Goal: Task Accomplishment & Management: Manage account settings

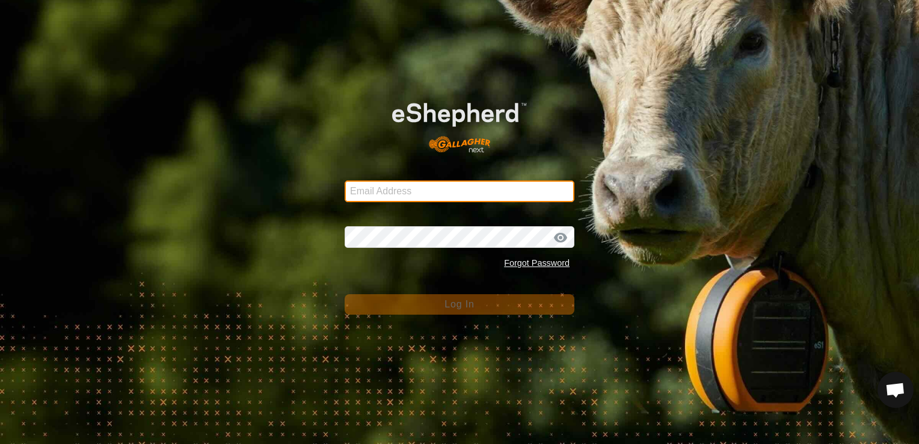
type input "[EMAIL_ADDRESS][DOMAIN_NAME]"
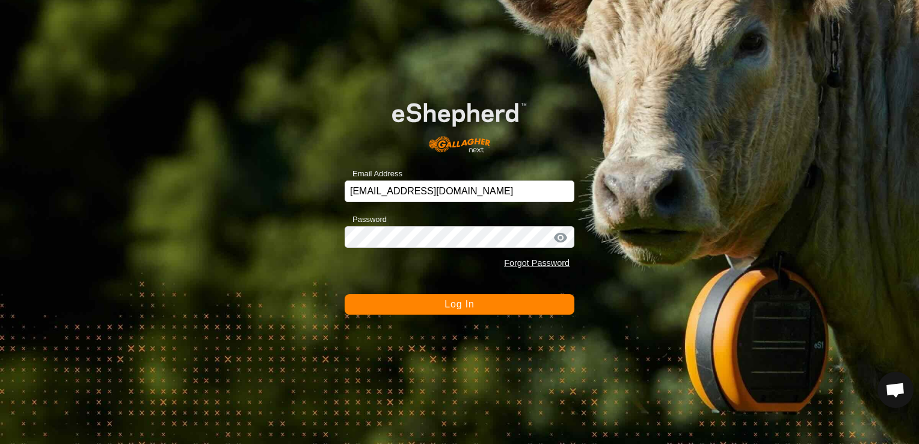
click at [516, 305] on button "Log In" at bounding box center [460, 304] width 230 height 20
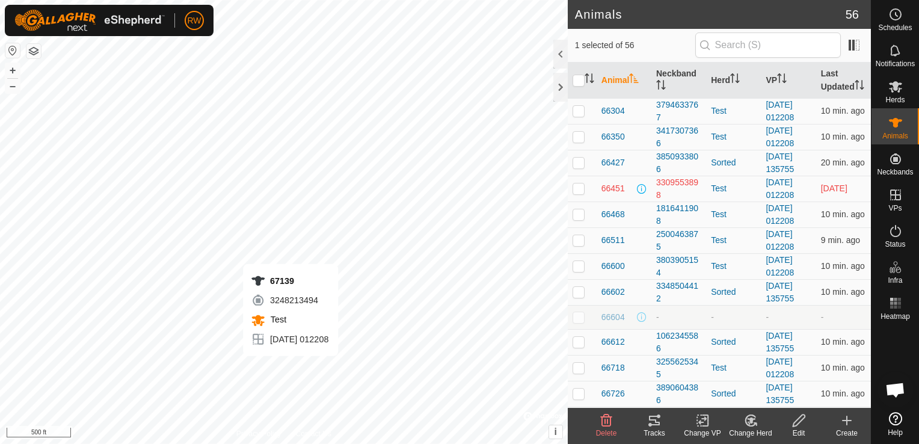
checkbox input "true"
checkbox input "false"
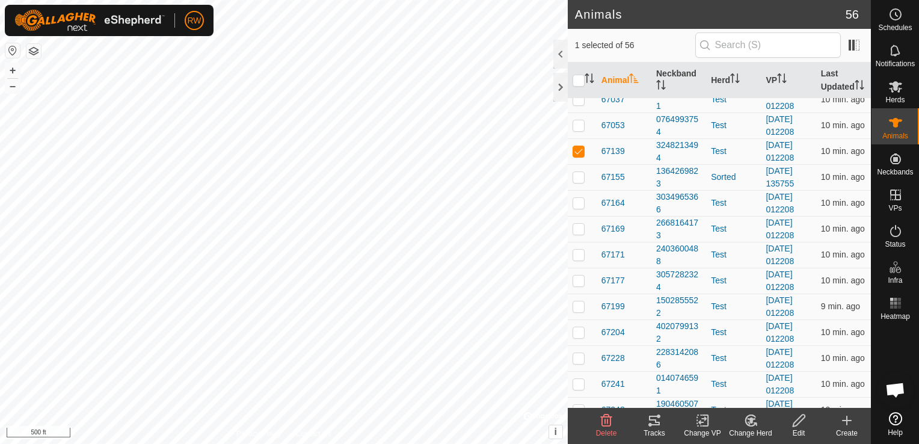
scroll to position [783, 0]
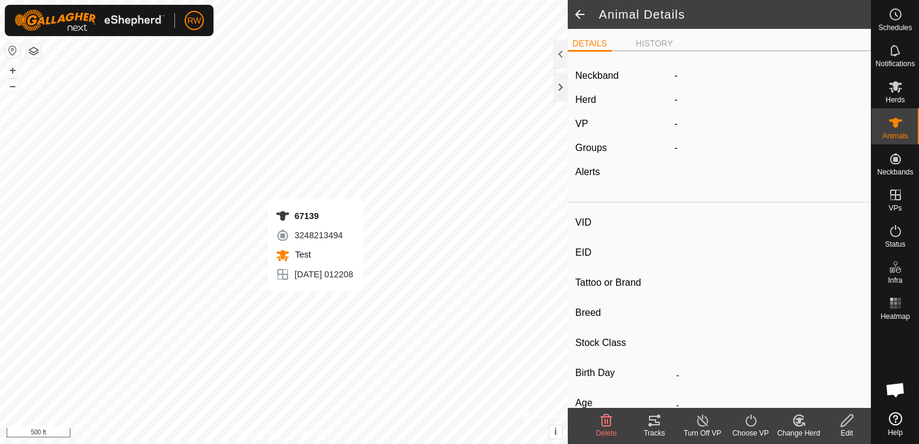
type input "67139"
type input "-"
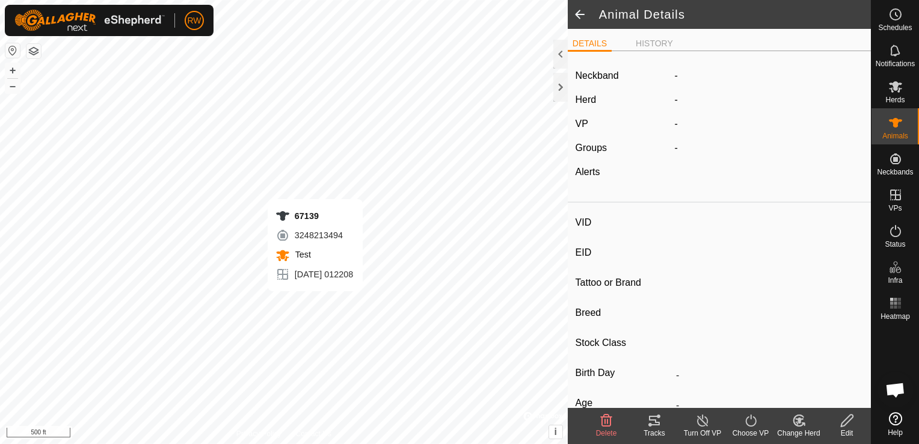
type input "0 kg"
type input "-"
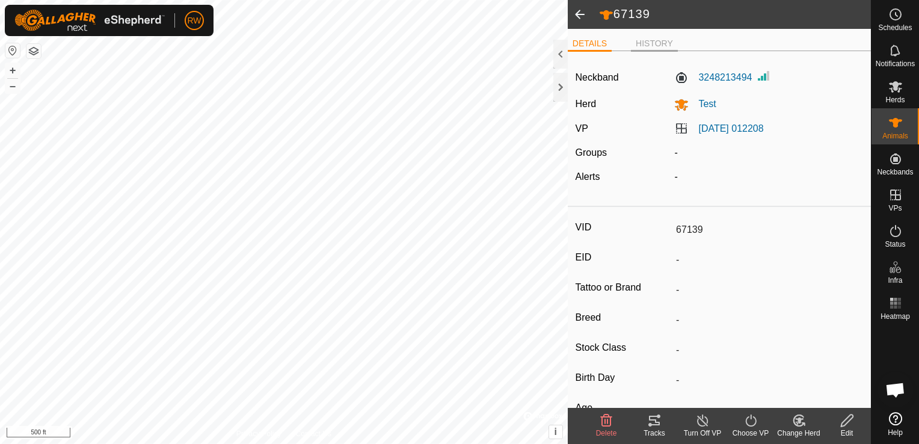
click at [633, 42] on li "HISTORY" at bounding box center [654, 44] width 47 height 14
type input "67164"
type input "-"
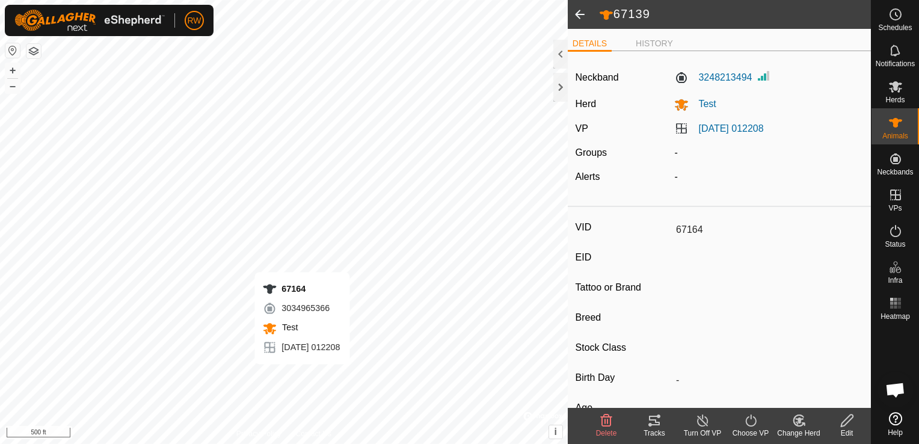
type input "-"
type input "0 kg"
type input "-"
type input "67139"
type input "-"
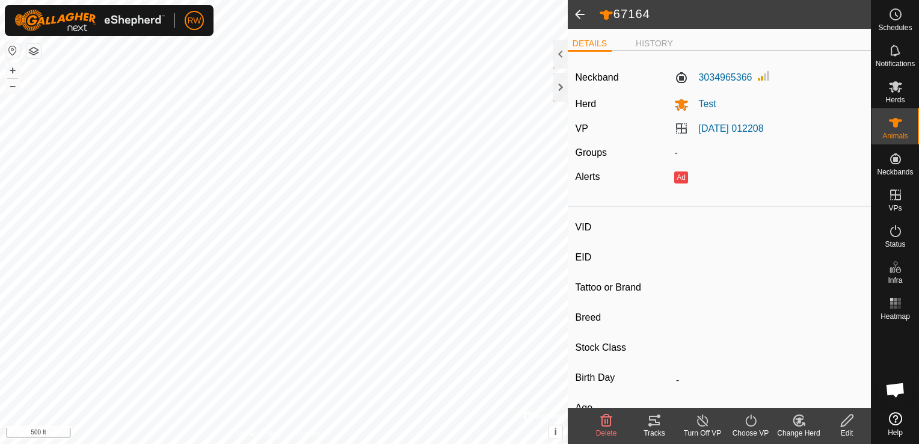
type input "-"
type input "0 kg"
type input "-"
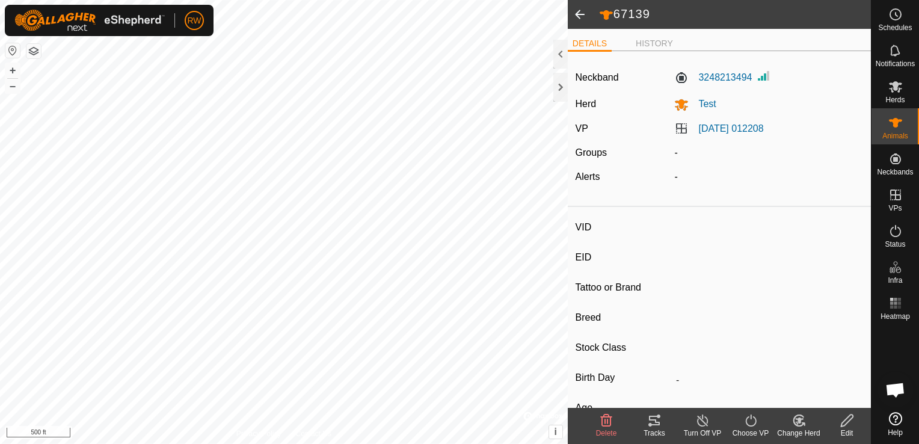
type input "67351"
type input "-"
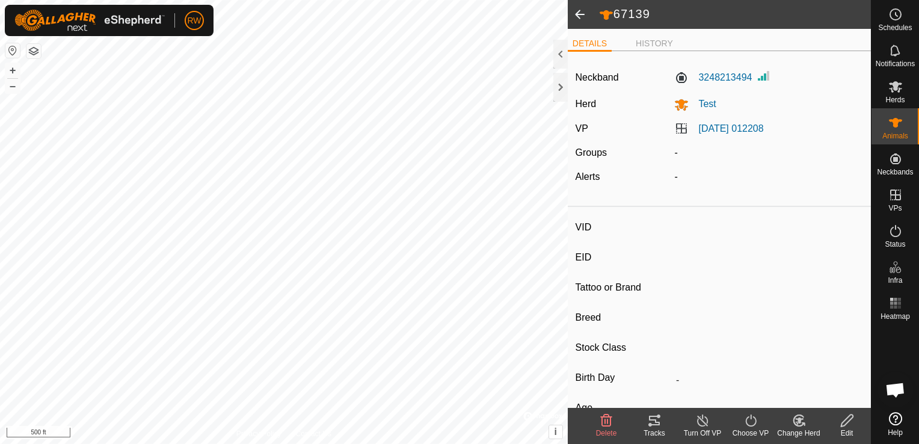
type input "0 kg"
type input "-"
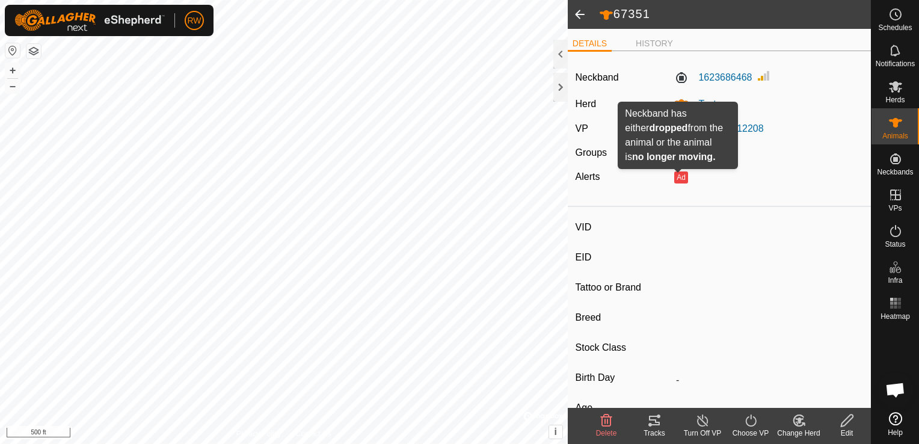
type input "67037"
type input "-"
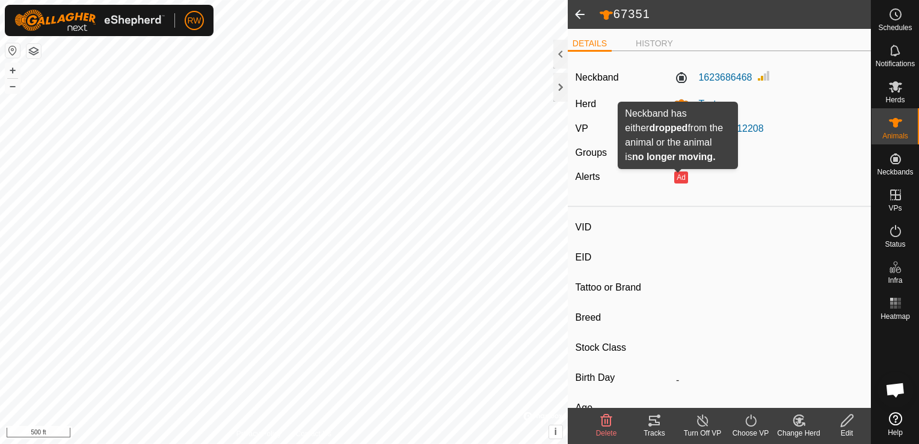
type input "0 kg"
type input "-"
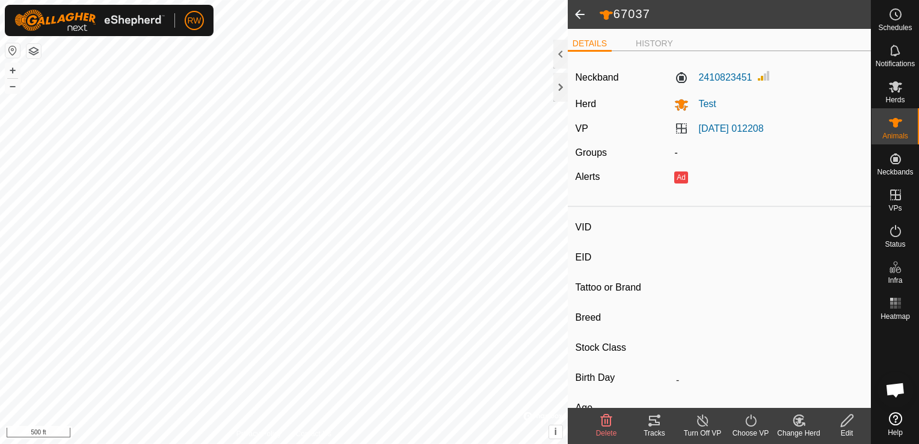
type input "66718"
type input "-"
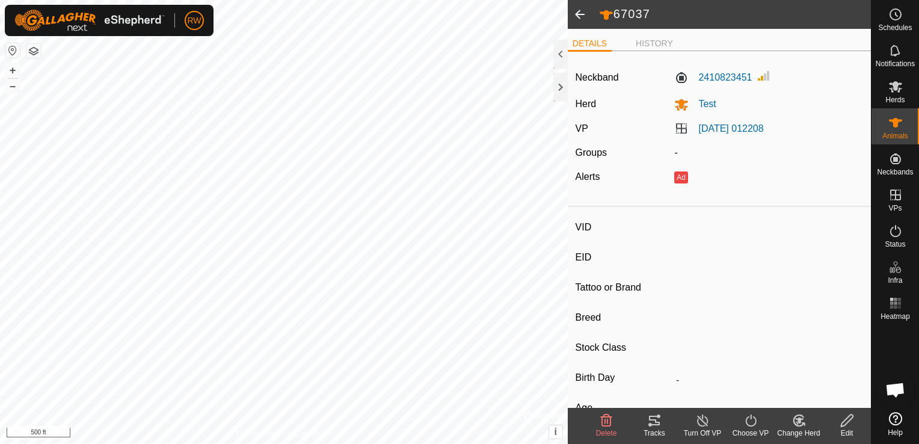
type input "0 kg"
type input "-"
type input "66718"
